Goal: Navigation & Orientation: Understand site structure

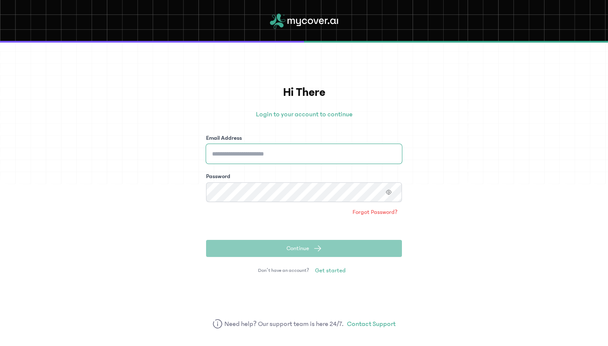
click at [321, 152] on input "Email Address" at bounding box center [304, 154] width 196 height 20
type input "**********"
click at [299, 175] on div "Password" at bounding box center [304, 176] width 196 height 9
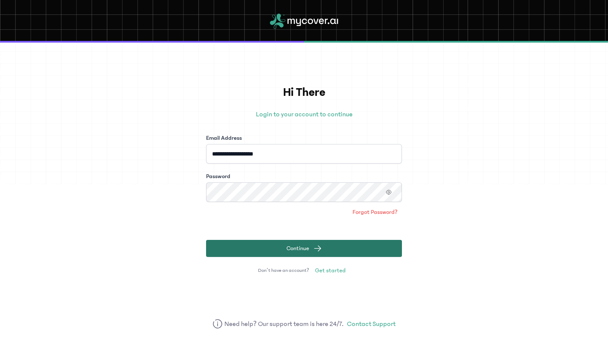
click at [294, 244] on span "Continue" at bounding box center [298, 248] width 23 height 9
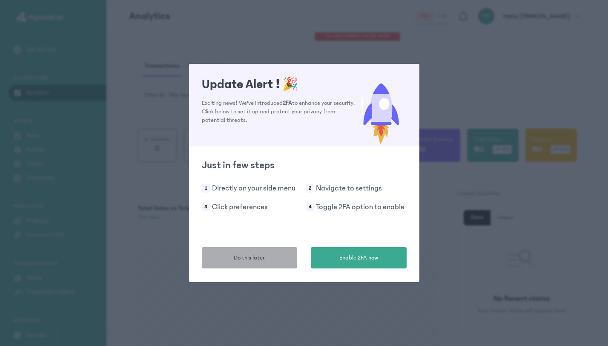
click at [282, 261] on button "Do this later" at bounding box center [250, 257] width 96 height 21
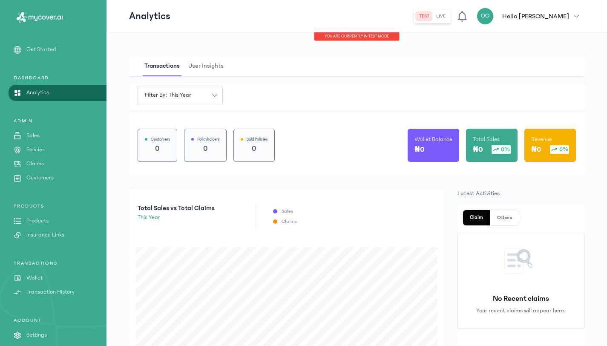
click at [449, 16] on button "live" at bounding box center [441, 16] width 16 height 10
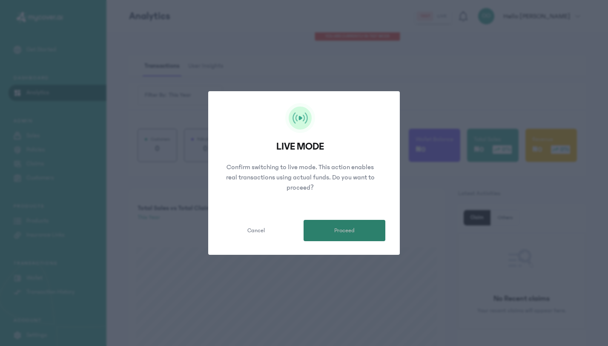
click at [359, 223] on button "Proceed" at bounding box center [345, 230] width 82 height 21
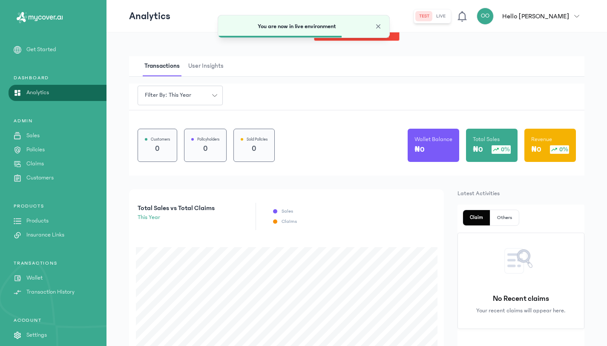
scroll to position [9, 0]
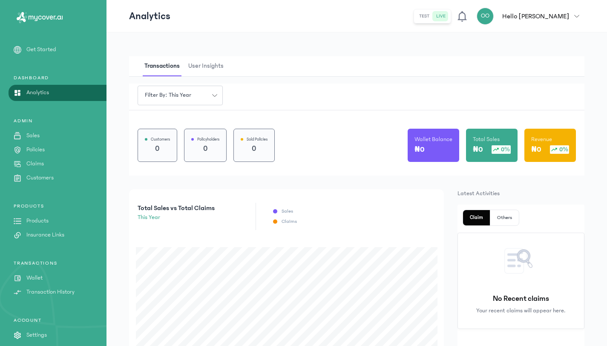
click at [103, 199] on div "Get Started DASHBOARD Analytics ADMIN Sales Policies Claims Customers PRODUCTS …" at bounding box center [53, 205] width 106 height 320
click at [307, 87] on div "Filter by: this year Customers 0 Policyholders 0 Sold Policies 0 Wallet Balance…" at bounding box center [356, 129] width 455 height 92
click at [37, 47] on p "Get Started" at bounding box center [41, 49] width 30 height 9
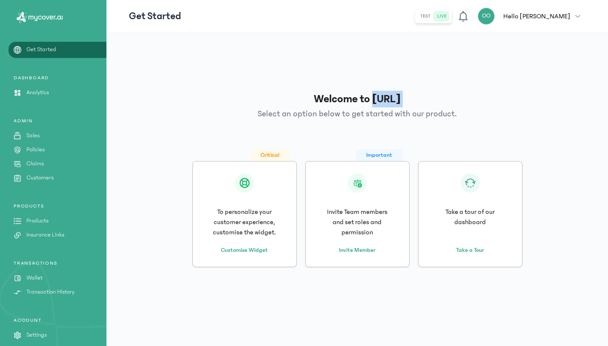
drag, startPoint x: 359, startPoint y: 95, endPoint x: 427, endPoint y: 96, distance: 67.7
click at [427, 96] on div "Welcome to [URL] Select an option below to get started with our product. Critic…" at bounding box center [357, 178] width 456 height 279
copy h1 "[URL]"
